Goal: Feedback & Contribution: Leave review/rating

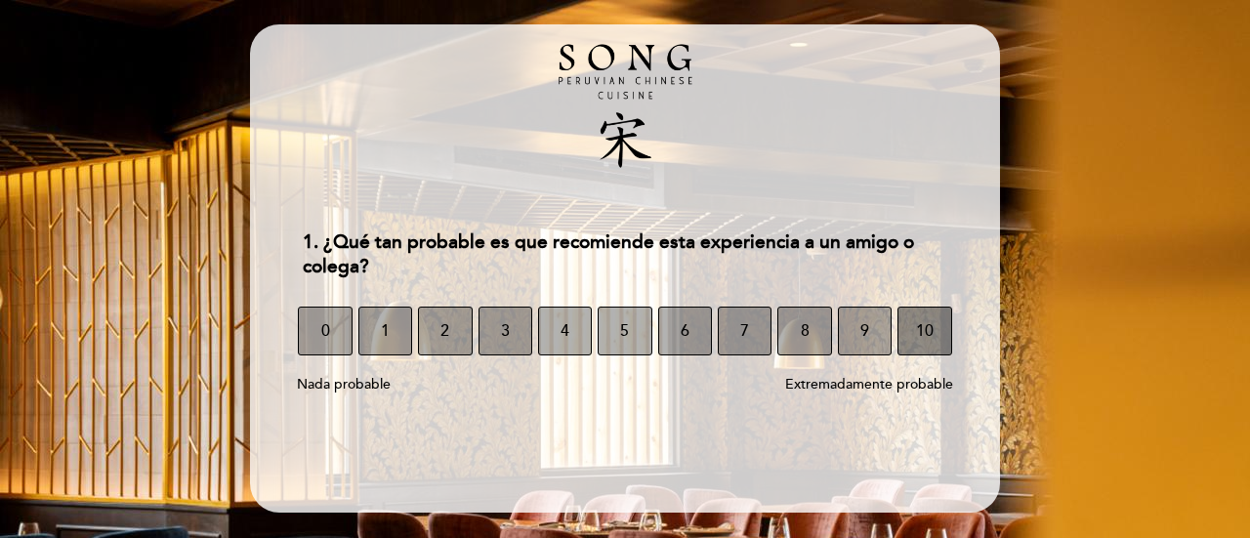
click at [934, 335] on button "10" at bounding box center [925, 331] width 54 height 49
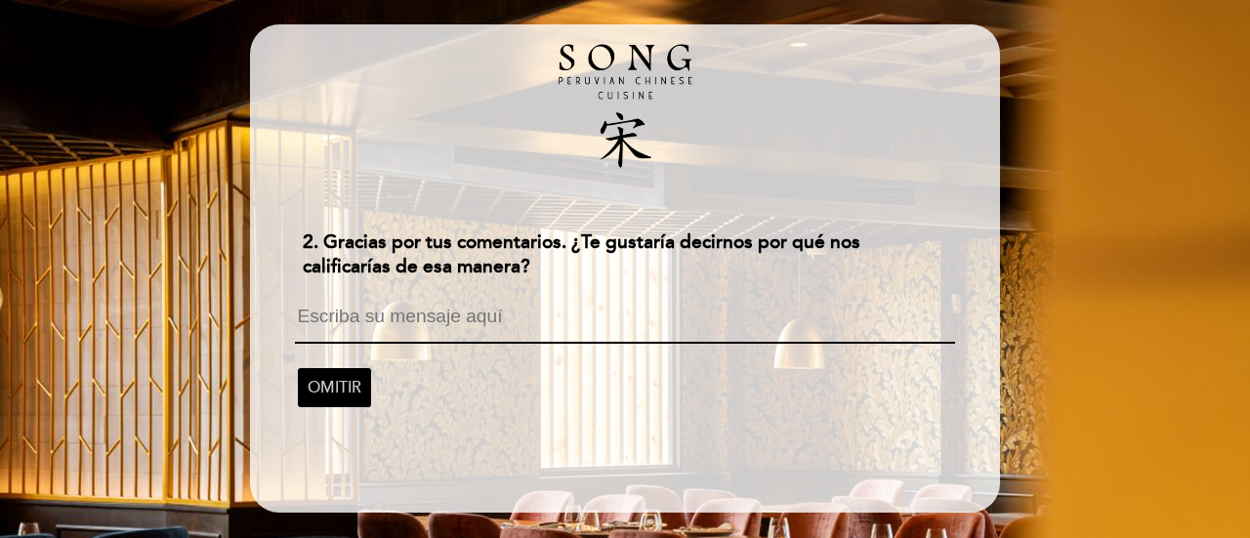
click at [310, 325] on textarea at bounding box center [624, 325] width 659 height 37
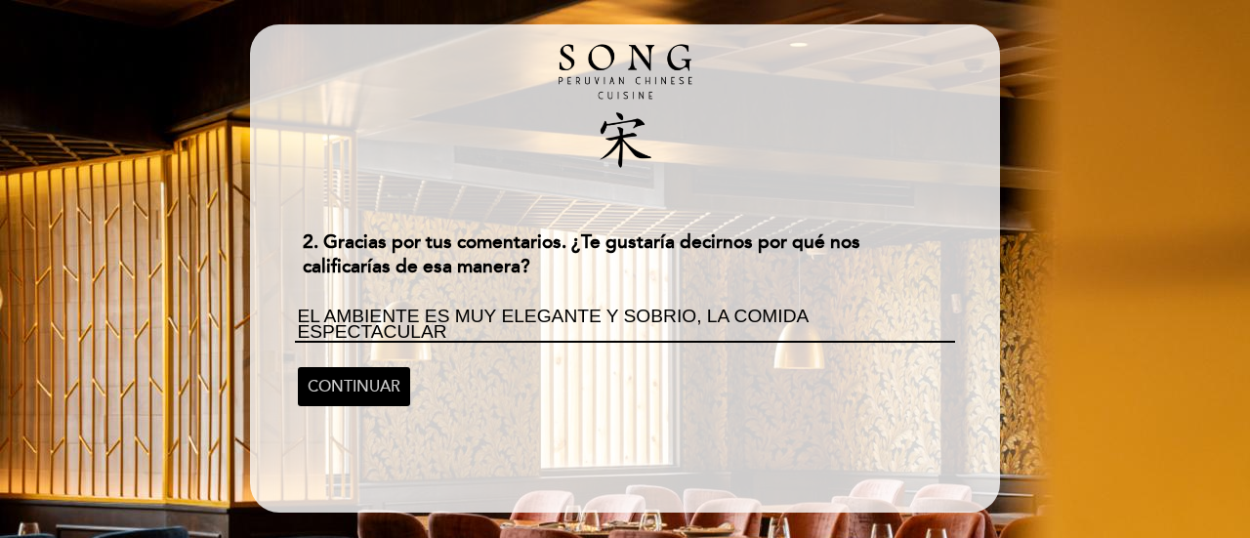
scroll to position [1, 0]
type textarea "EL AMBIENTE ES MUY ELEGANTE Y SOBRIO, LA COMIDA ESPECTACULAR Y LA ATENCIÓN MUY …"
click at [363, 388] on span "CONTINUAR" at bounding box center [354, 386] width 93 height 55
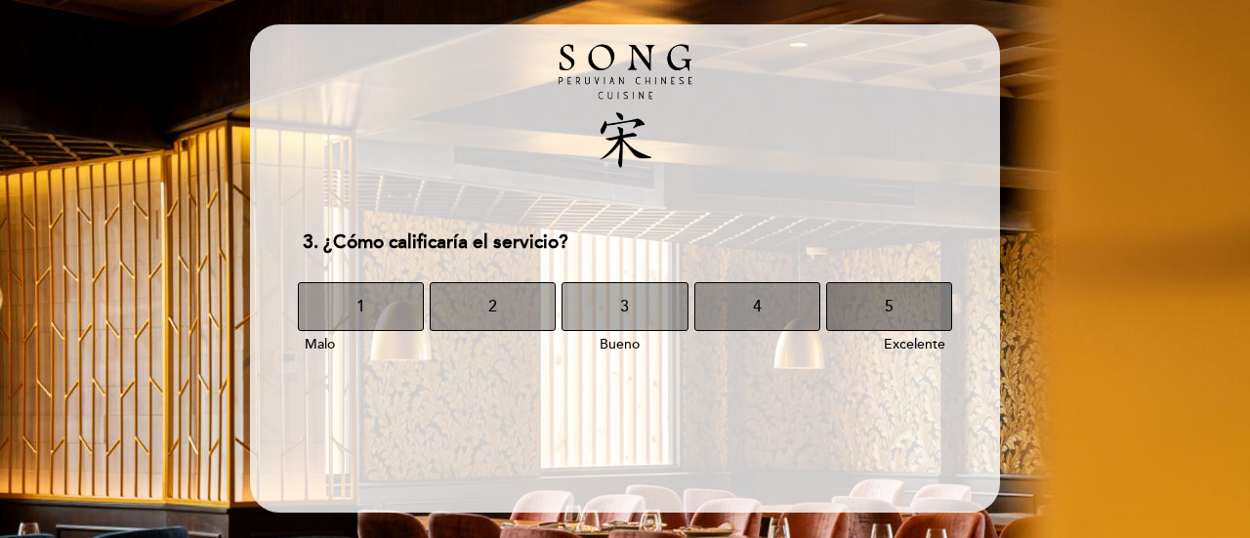
click at [881, 311] on button "5" at bounding box center [889, 306] width 126 height 49
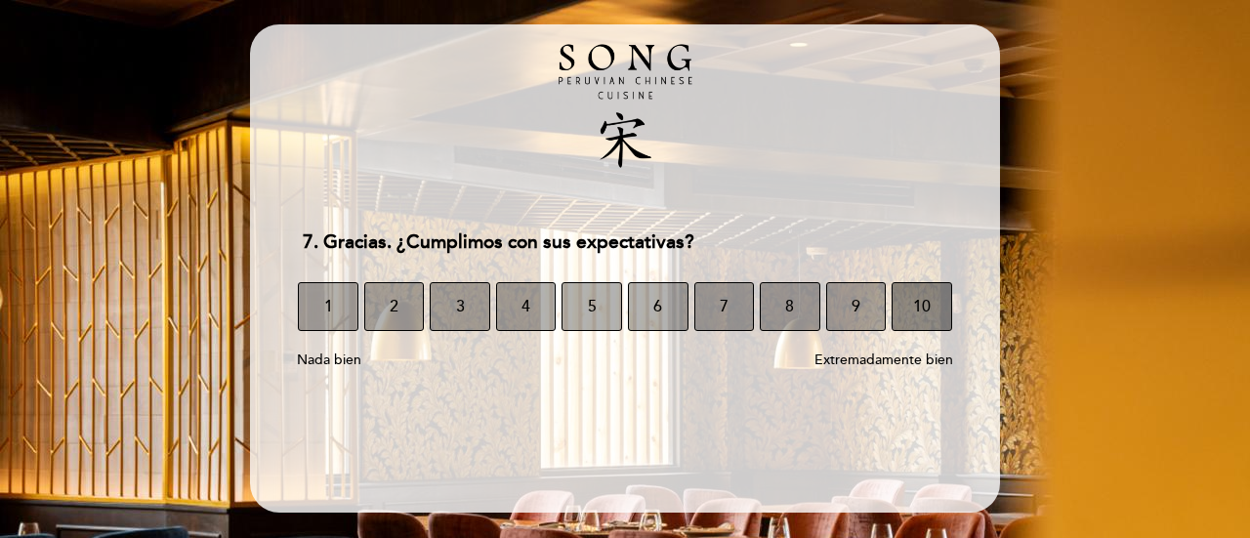
click at [916, 310] on span "10" at bounding box center [922, 306] width 18 height 55
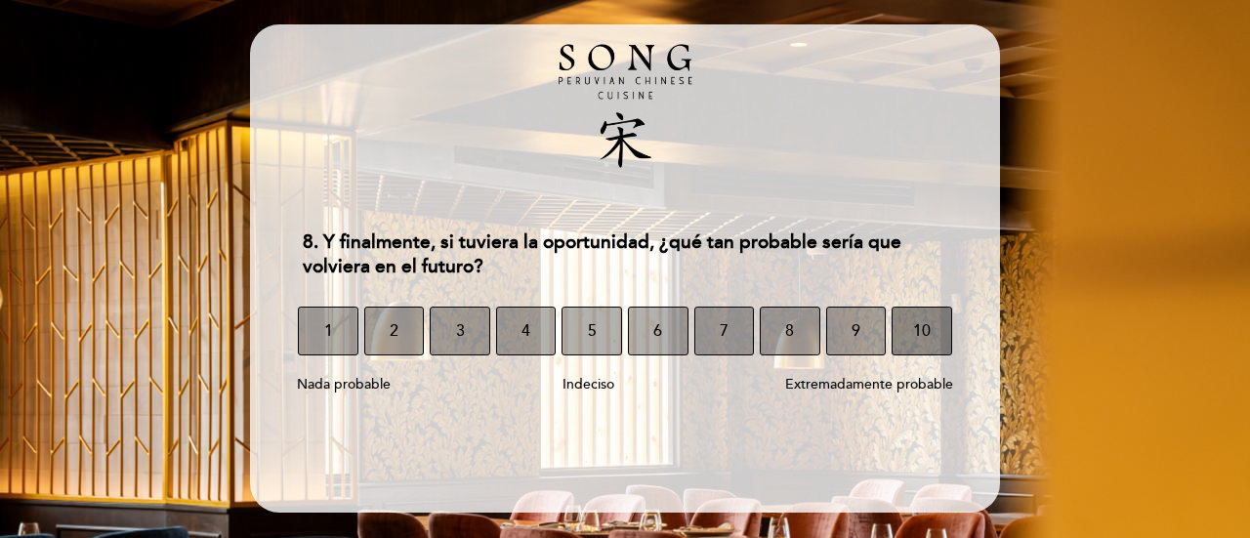
click at [919, 331] on span "10" at bounding box center [922, 331] width 18 height 55
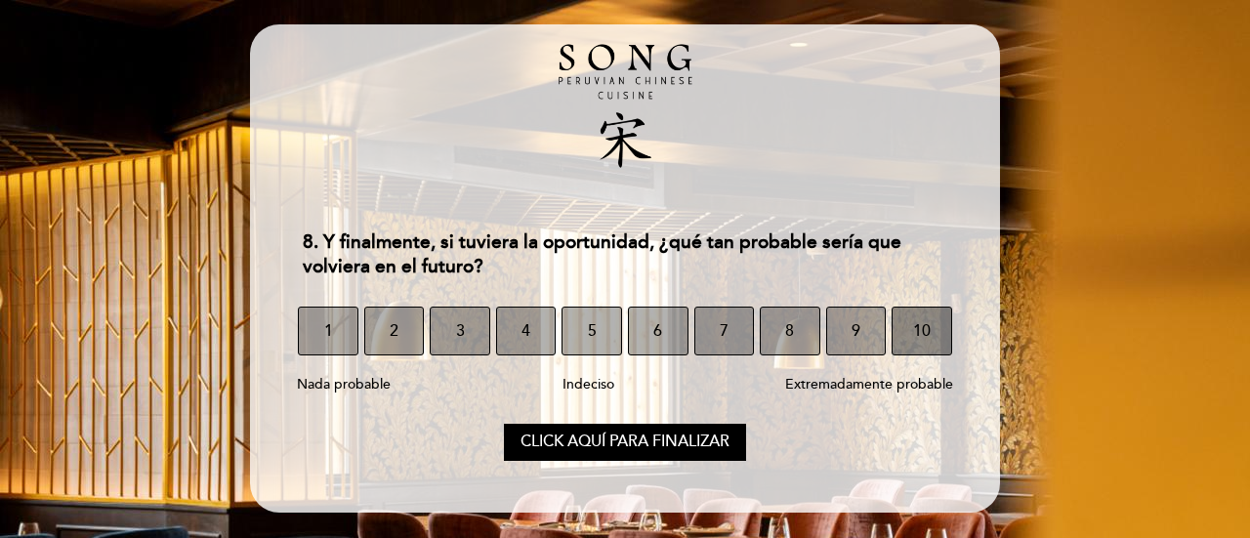
select select "es"
